Goal: Check status: Check status

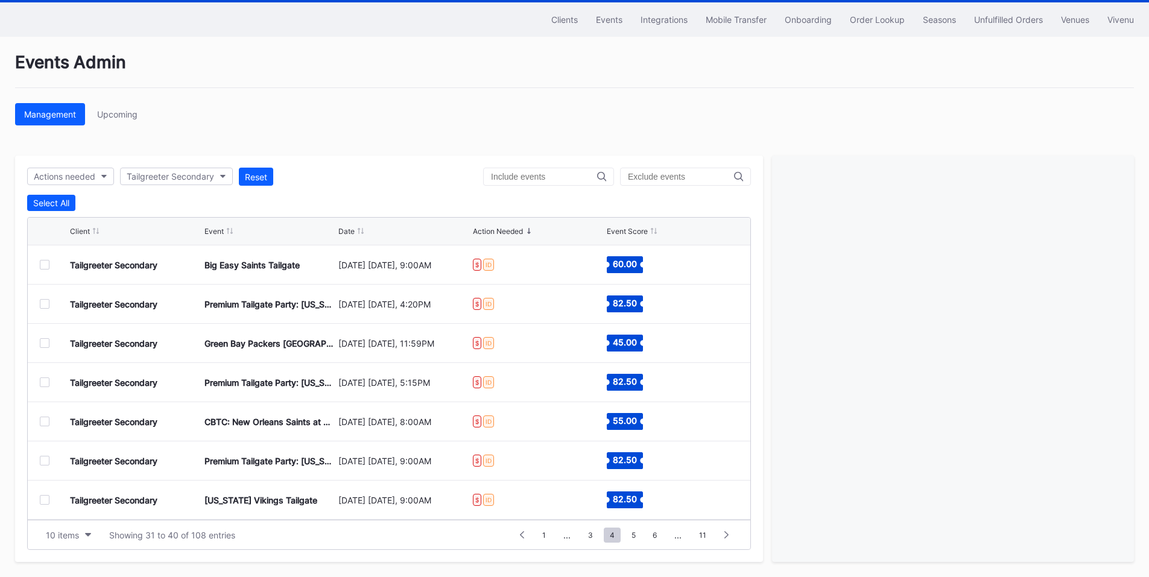
scroll to position [118, 0]
click at [884, 21] on div "Order Lookup" at bounding box center [877, 19] width 55 height 10
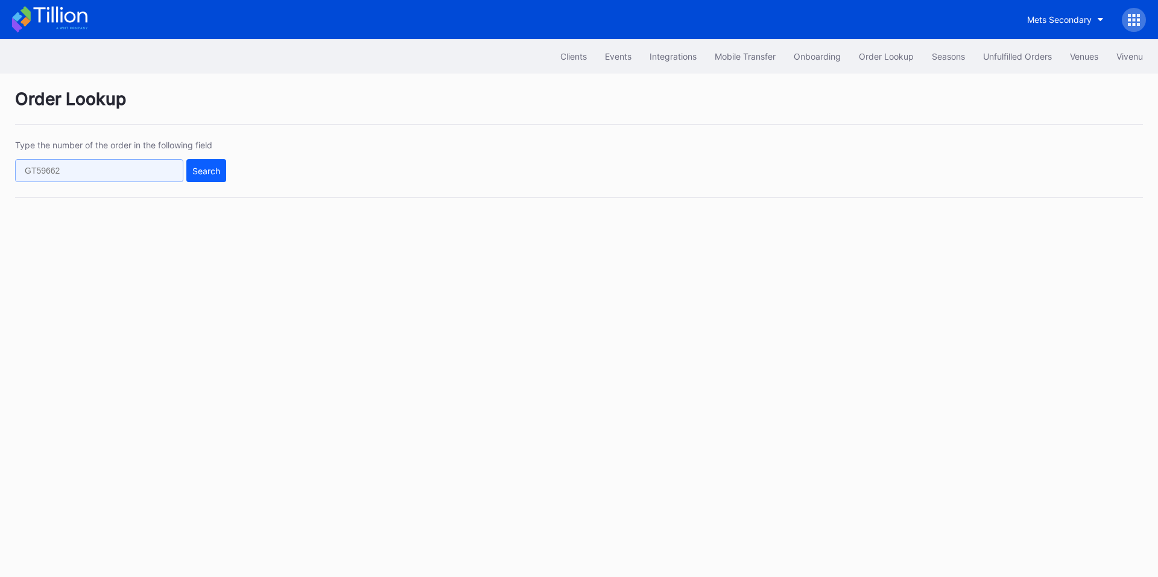
click at [131, 169] on input "text" at bounding box center [99, 170] width 168 height 23
paste input "621957619"
type input "621957619"
click at [206, 169] on div "Search" at bounding box center [206, 171] width 28 height 10
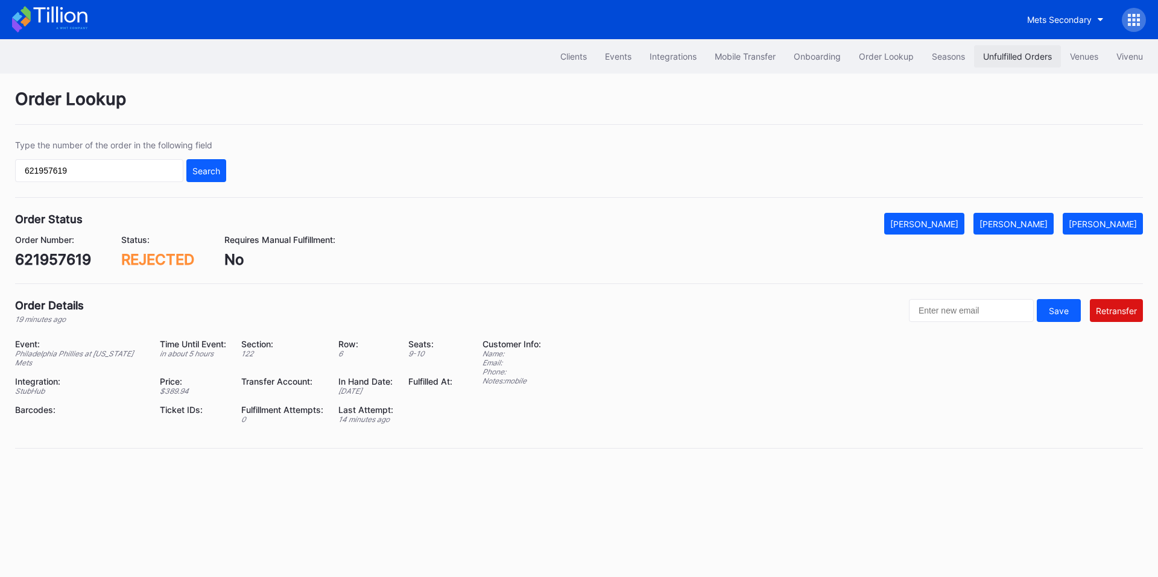
click at [1011, 61] on div "Unfulfilled Orders" at bounding box center [1017, 56] width 69 height 10
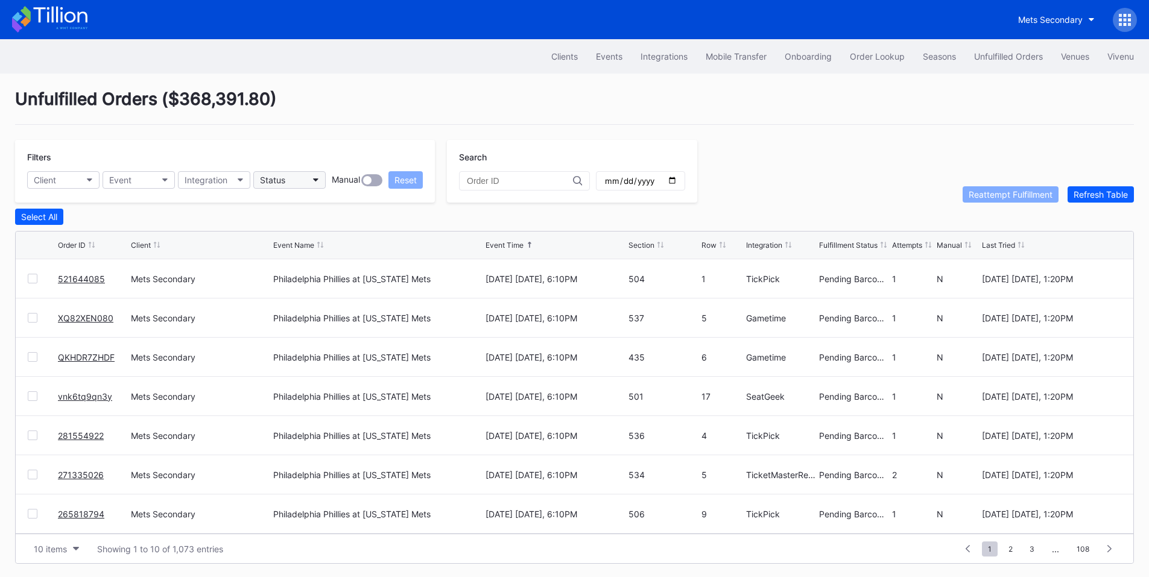
click at [293, 180] on button "Status" at bounding box center [289, 179] width 72 height 17
click at [299, 179] on button "Status" at bounding box center [289, 179] width 72 height 17
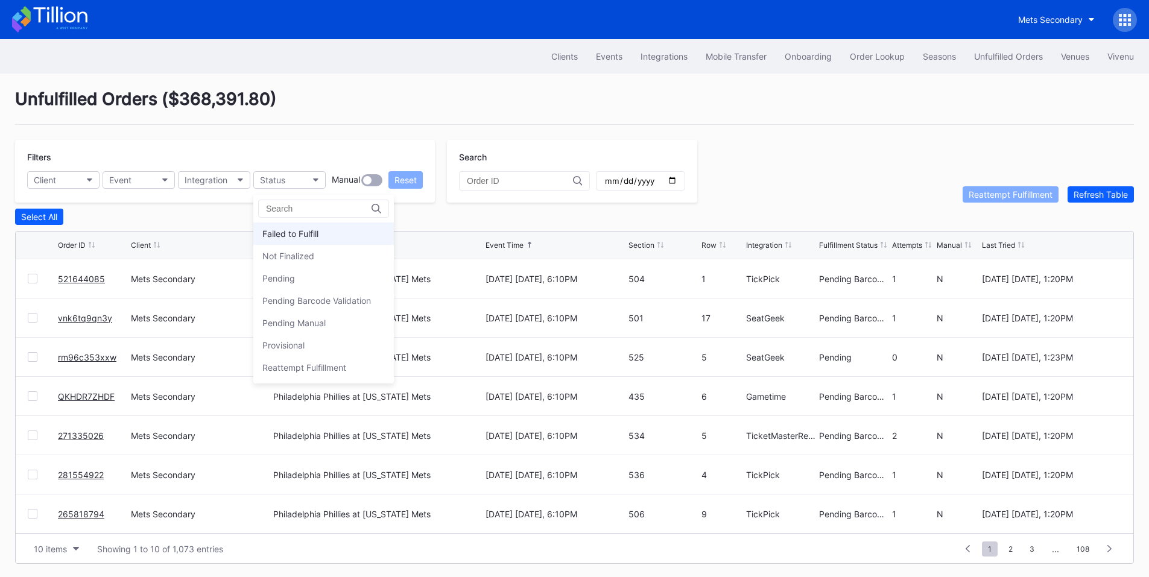
click at [322, 230] on div "Failed to Fulfill" at bounding box center [323, 234] width 141 height 22
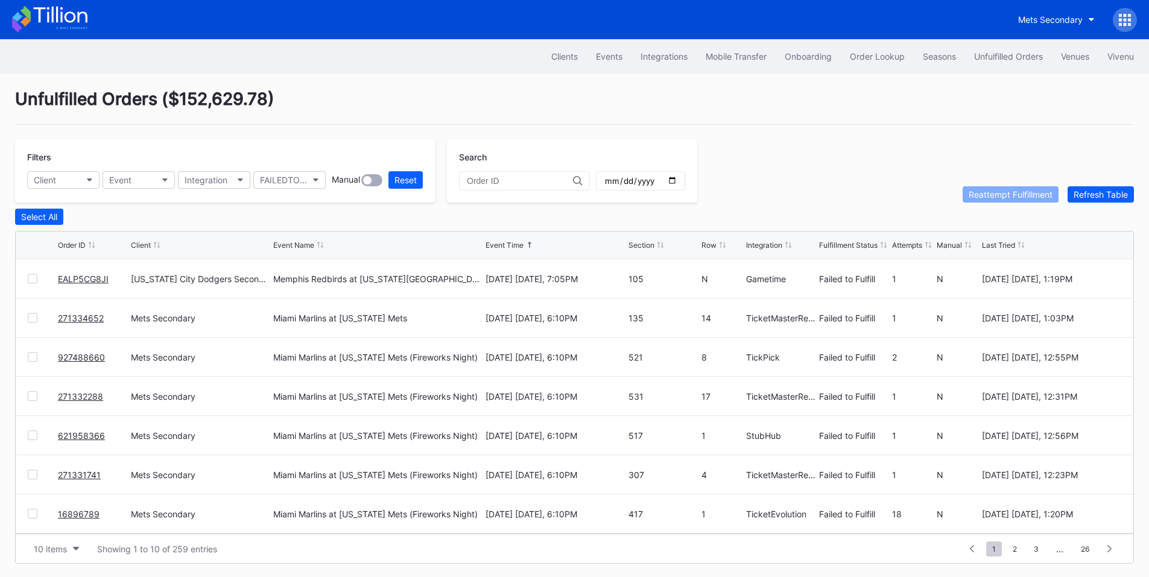
drag, startPoint x: 33, startPoint y: 285, endPoint x: 81, endPoint y: 280, distance: 48.5
click at [33, 283] on div at bounding box center [33, 279] width 10 height 10
click at [32, 277] on div at bounding box center [33, 279] width 10 height 10
click at [867, 55] on div "Order Lookup" at bounding box center [877, 56] width 55 height 10
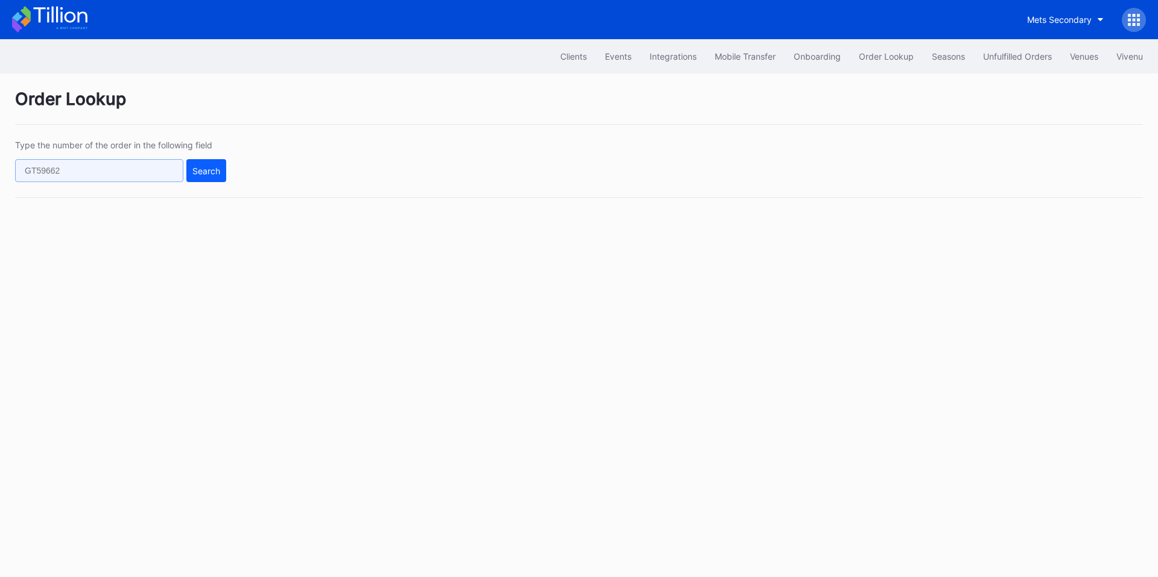
click at [146, 173] on input "text" at bounding box center [99, 170] width 168 height 23
paste input "924540376"
type input "924540376"
click at [198, 173] on div "Search" at bounding box center [206, 171] width 28 height 10
